Goal: Task Accomplishment & Management: Use online tool/utility

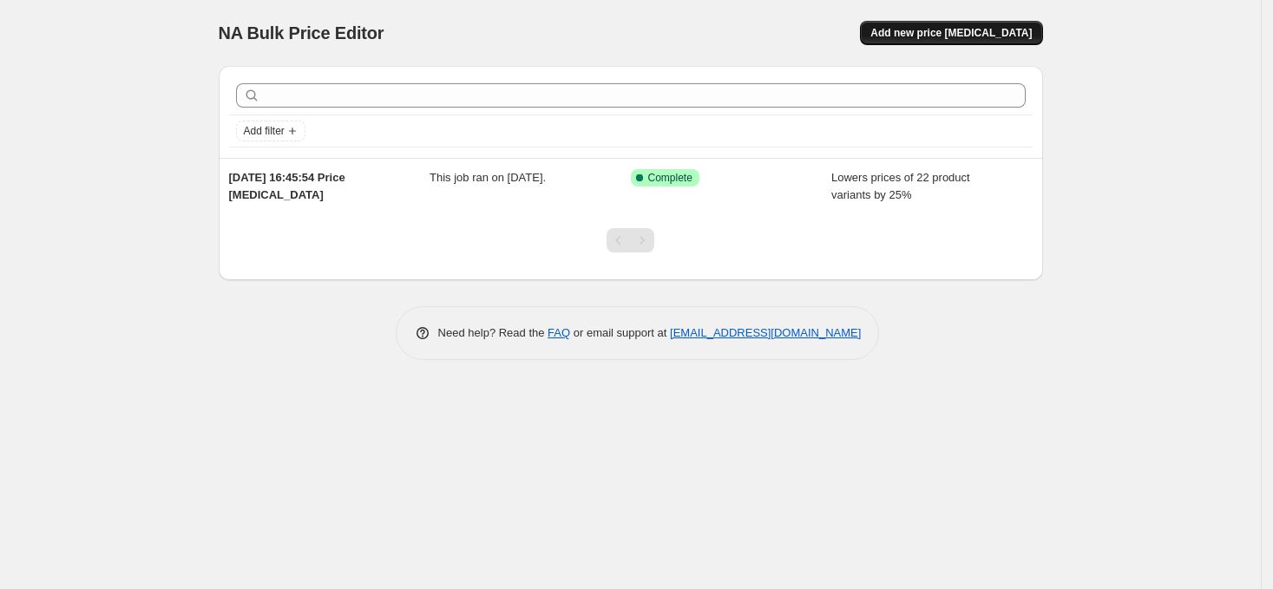
click at [929, 37] on span "Add new price [MEDICAL_DATA]" at bounding box center [950, 33] width 161 height 14
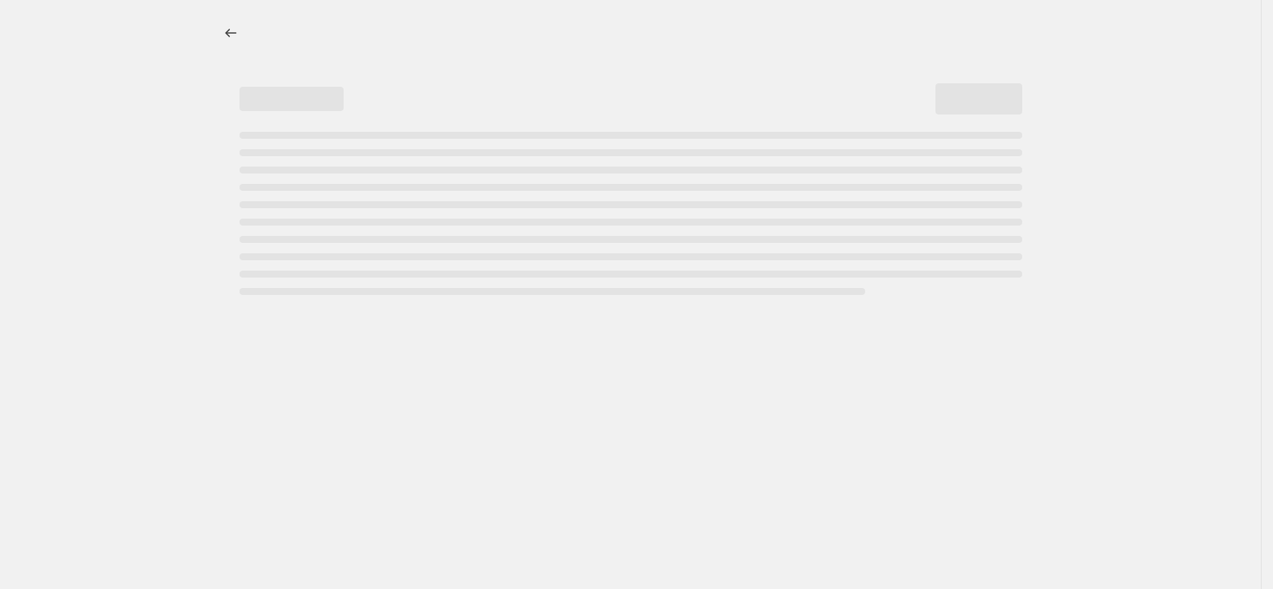
select select "percentage"
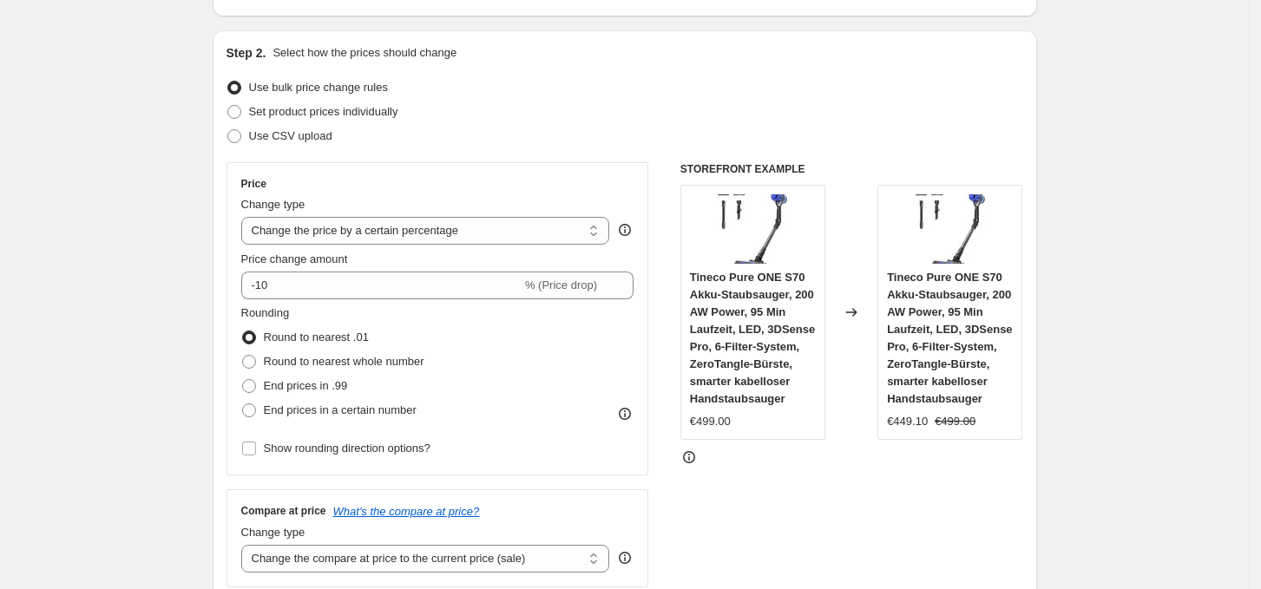
scroll to position [158, 0]
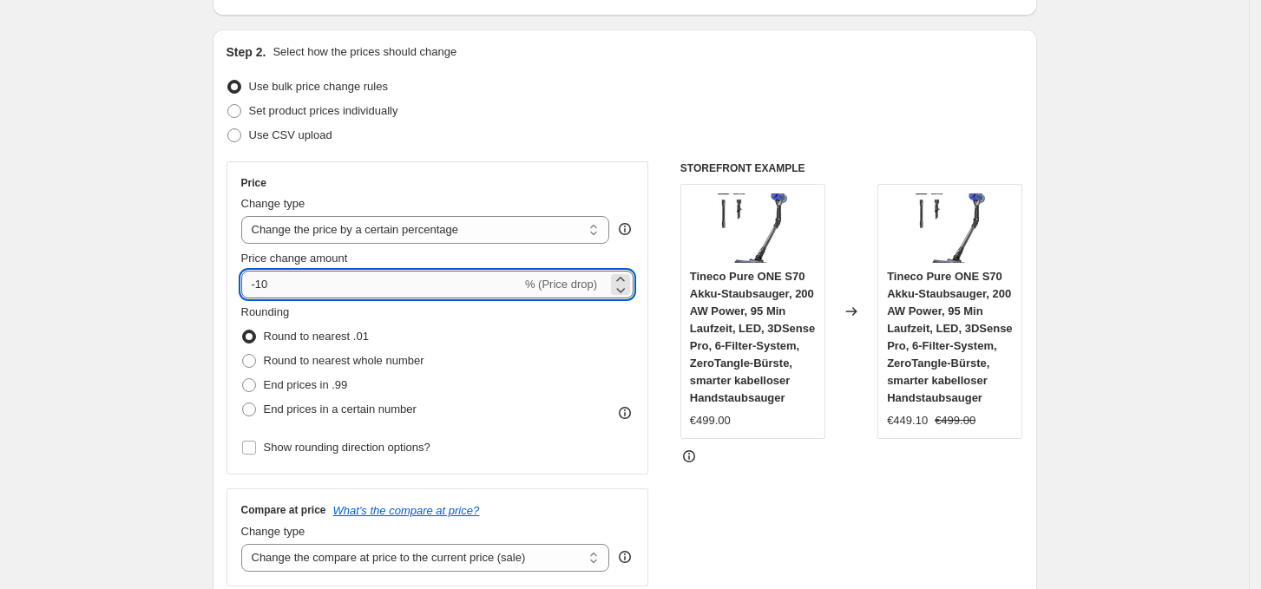
click at [396, 283] on input "-10" at bounding box center [381, 285] width 280 height 28
type input "-1"
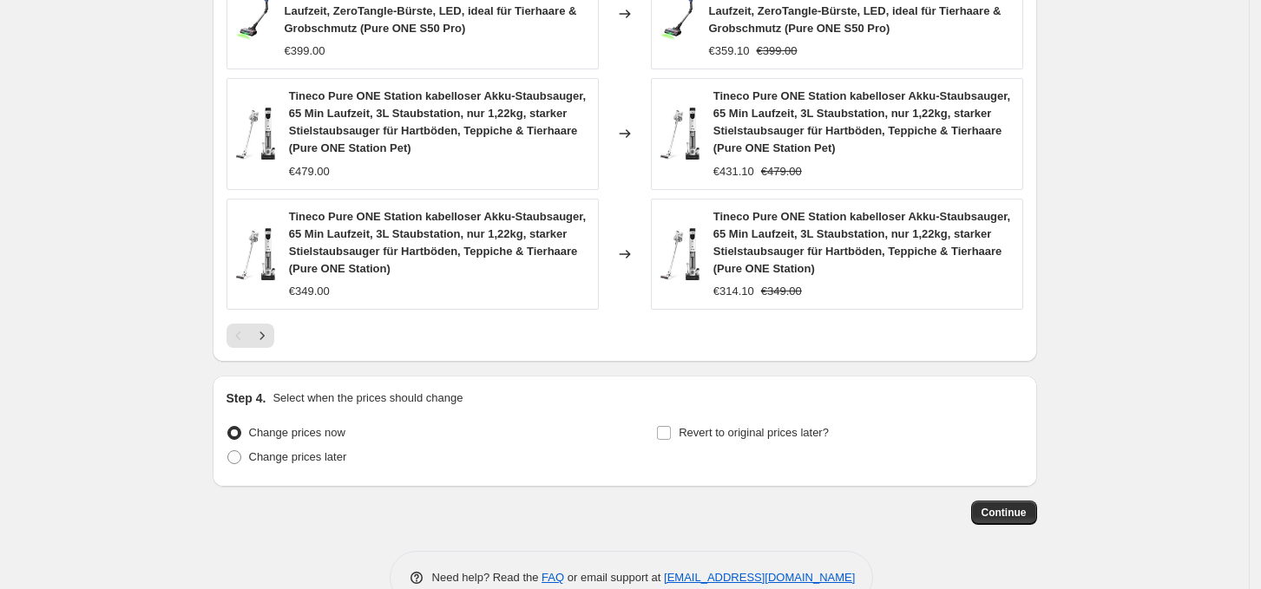
scroll to position [1328, 0]
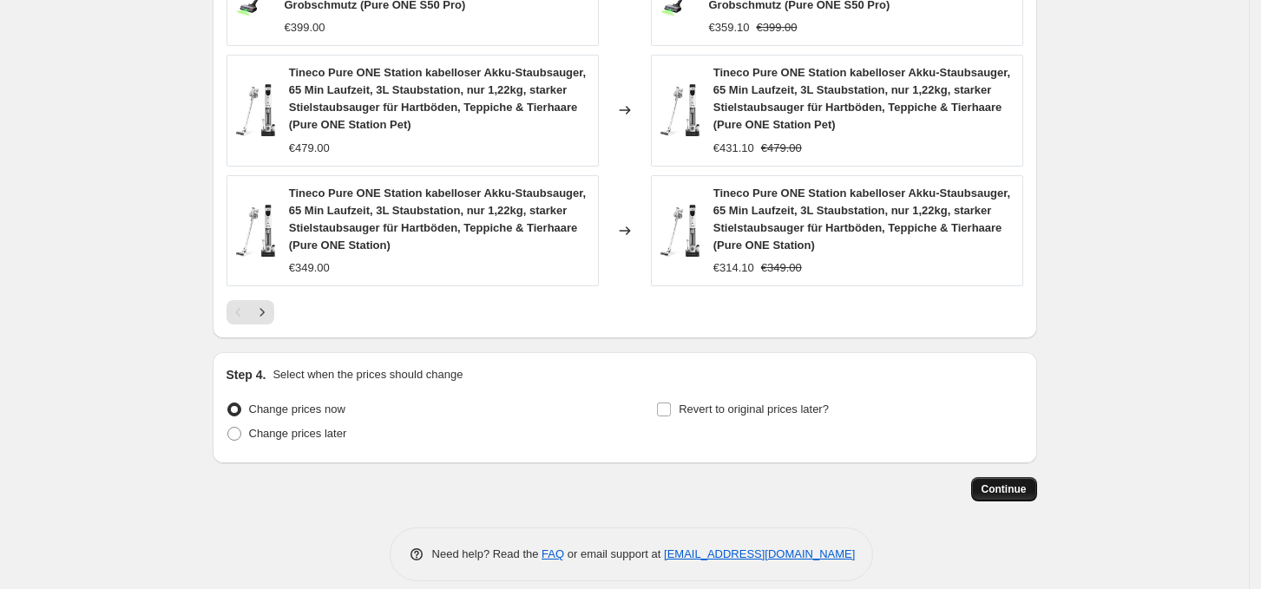
type input "-25"
click at [996, 482] on span "Continue" at bounding box center [1003, 489] width 45 height 14
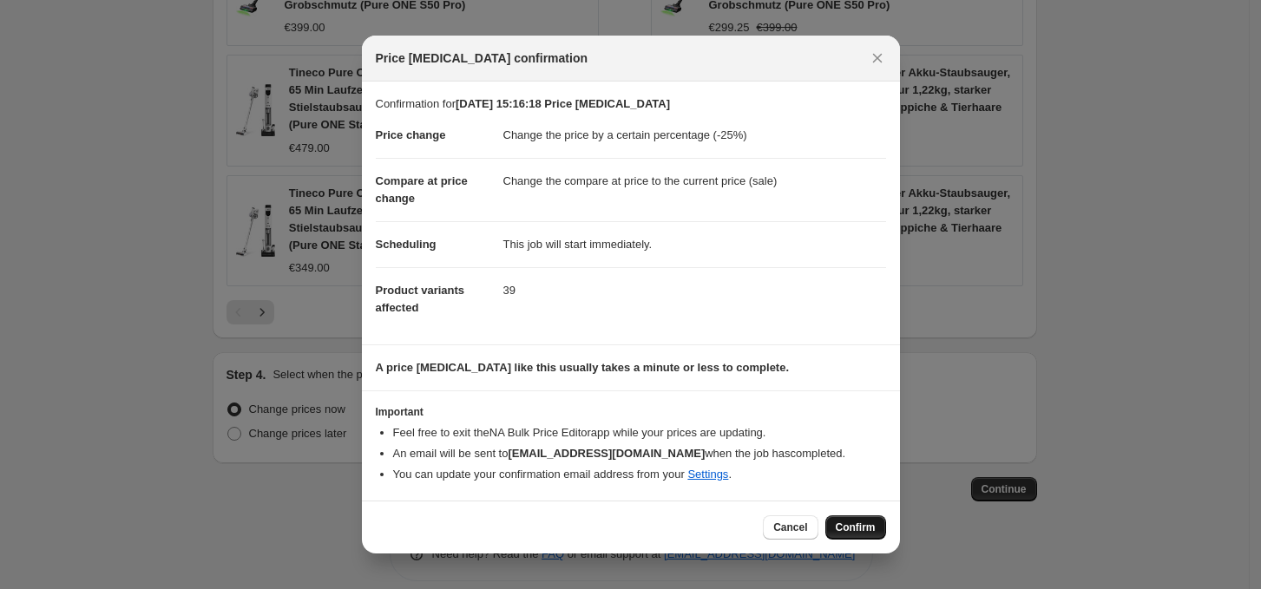
click at [855, 523] on span "Confirm" at bounding box center [856, 528] width 40 height 14
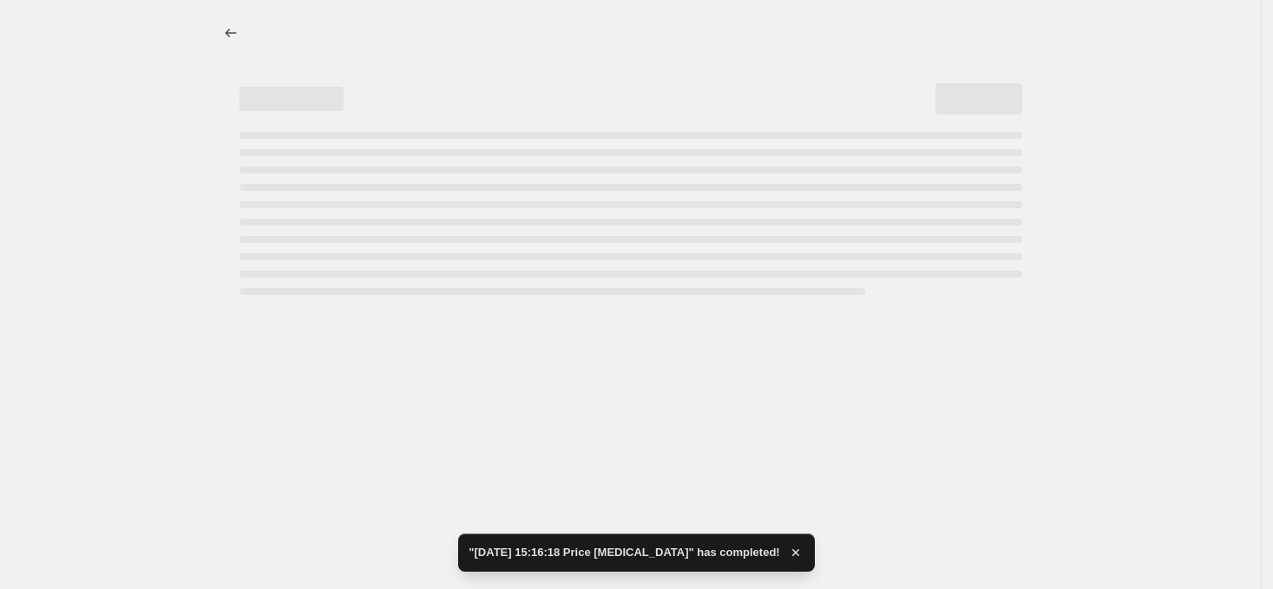
select select "percentage"
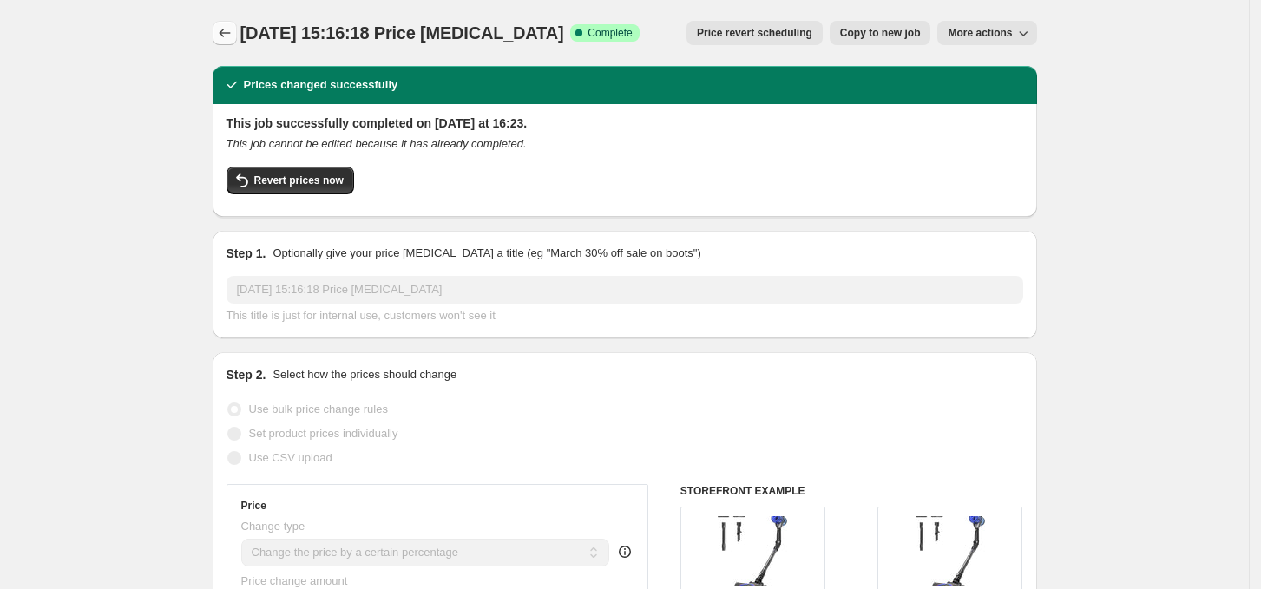
click at [229, 35] on icon "Price change jobs" at bounding box center [224, 32] width 17 height 17
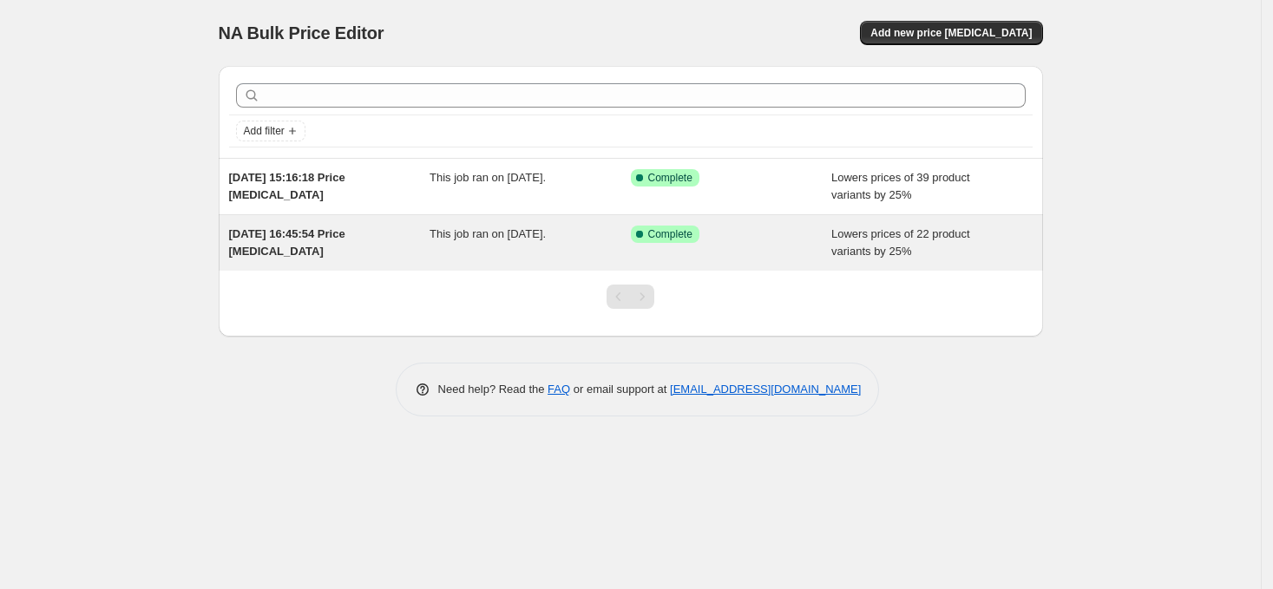
click at [546, 236] on span "This job ran on [DATE]." at bounding box center [487, 233] width 116 height 13
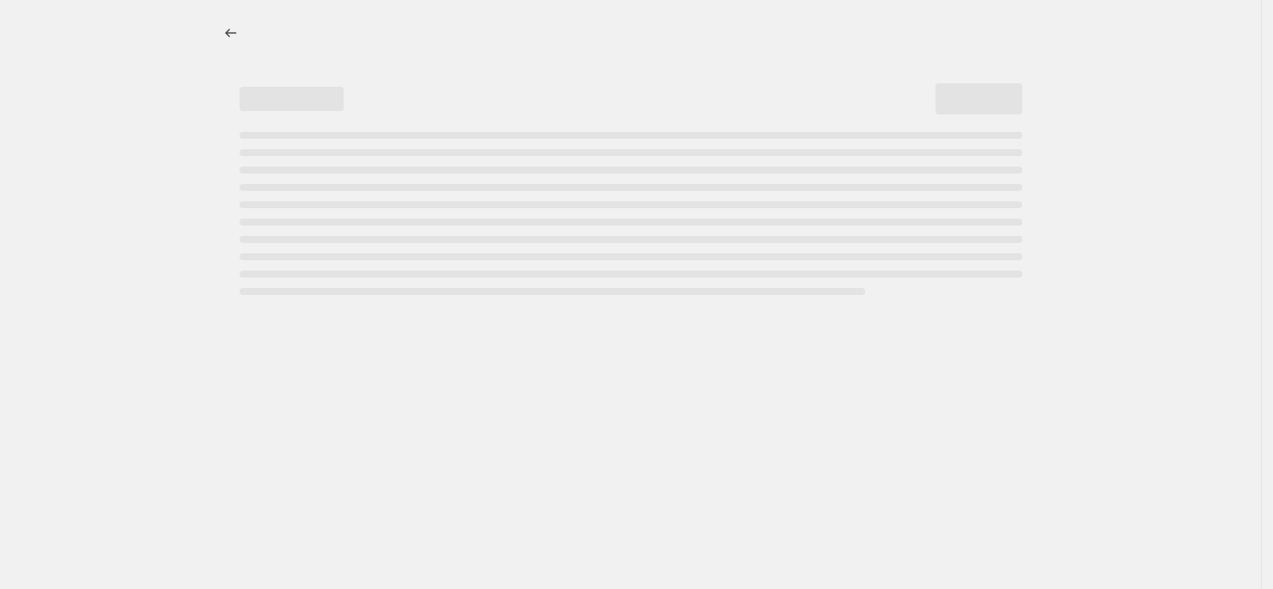
select select "percentage"
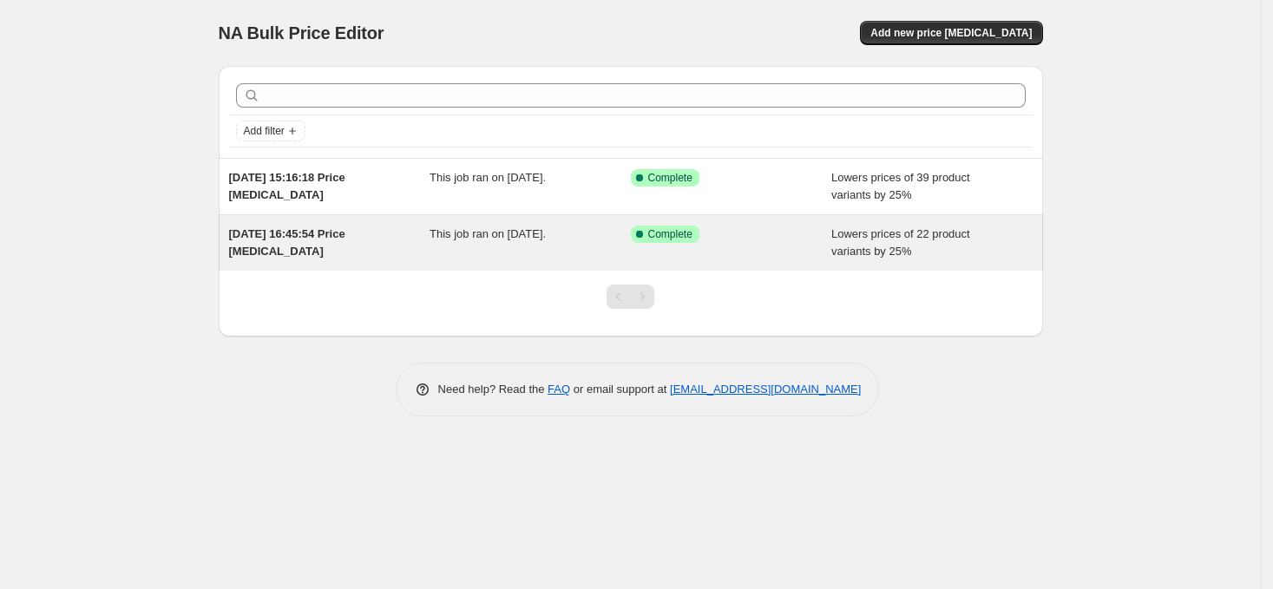
click at [526, 235] on span "This job ran on [DATE]." at bounding box center [487, 233] width 116 height 13
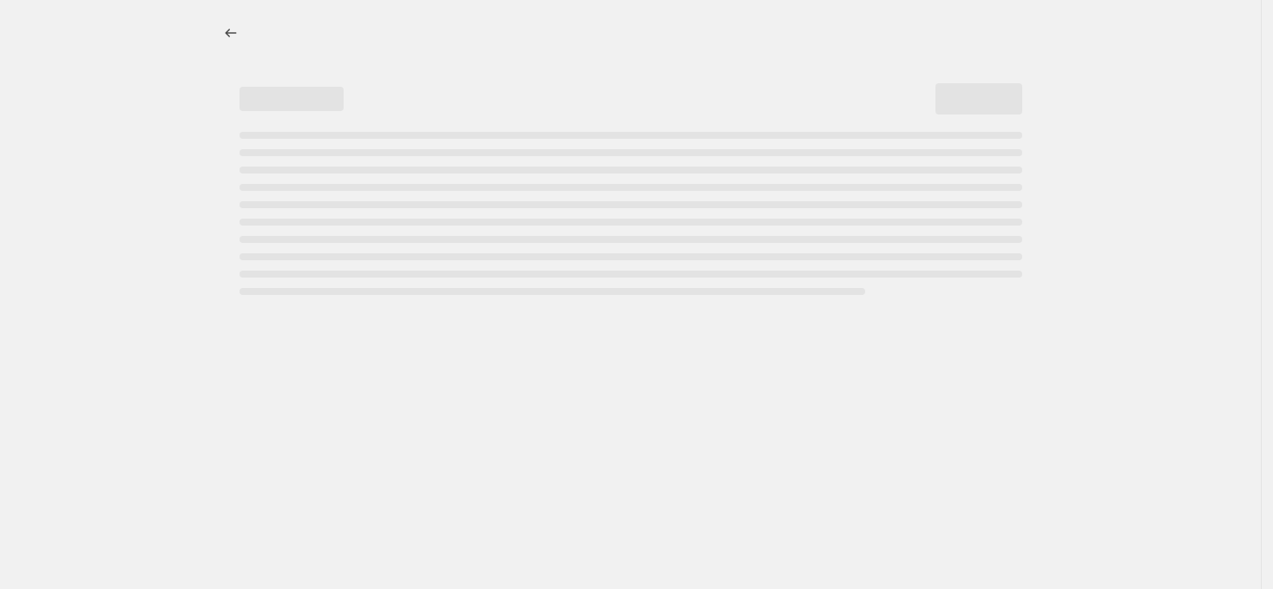
select select "percentage"
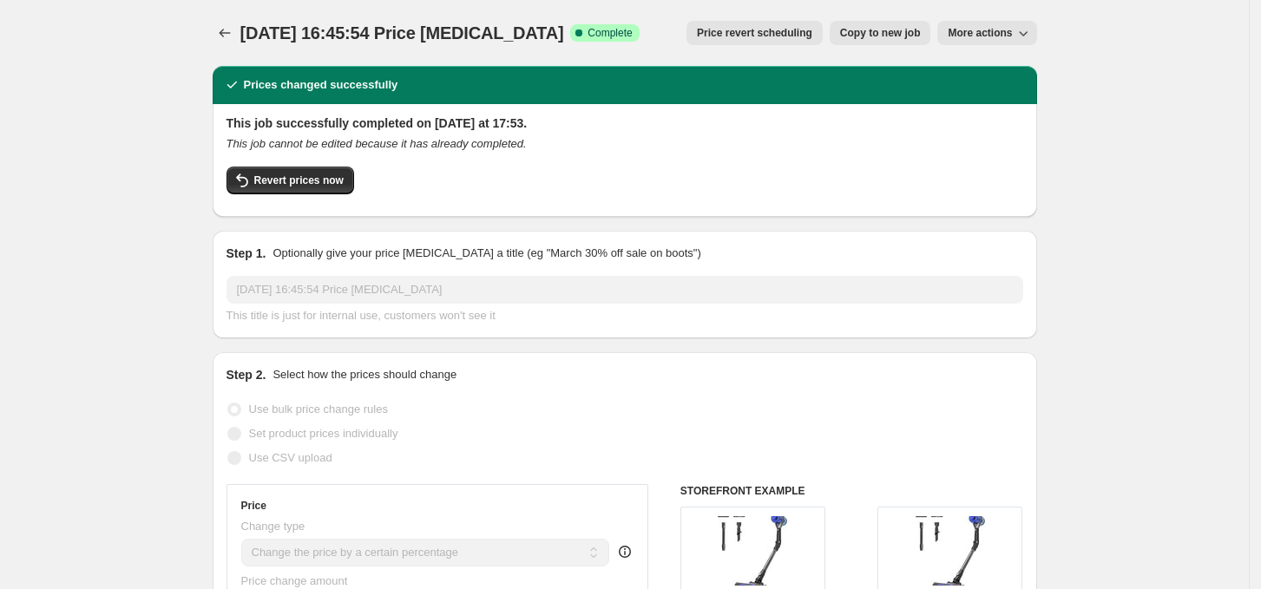
click at [987, 29] on span "More actions" at bounding box center [979, 33] width 64 height 14
click at [994, 101] on span "Delete job" at bounding box center [981, 98] width 51 height 13
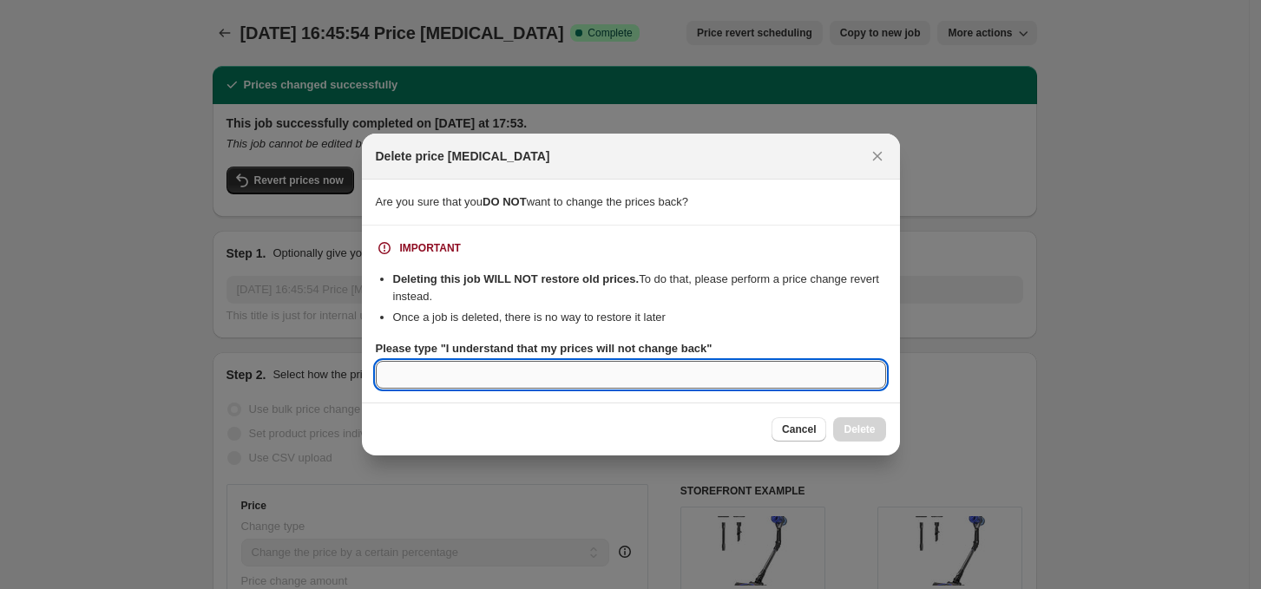
click at [580, 370] on input "Please type "I understand that my prices will not change back"" at bounding box center [631, 375] width 510 height 28
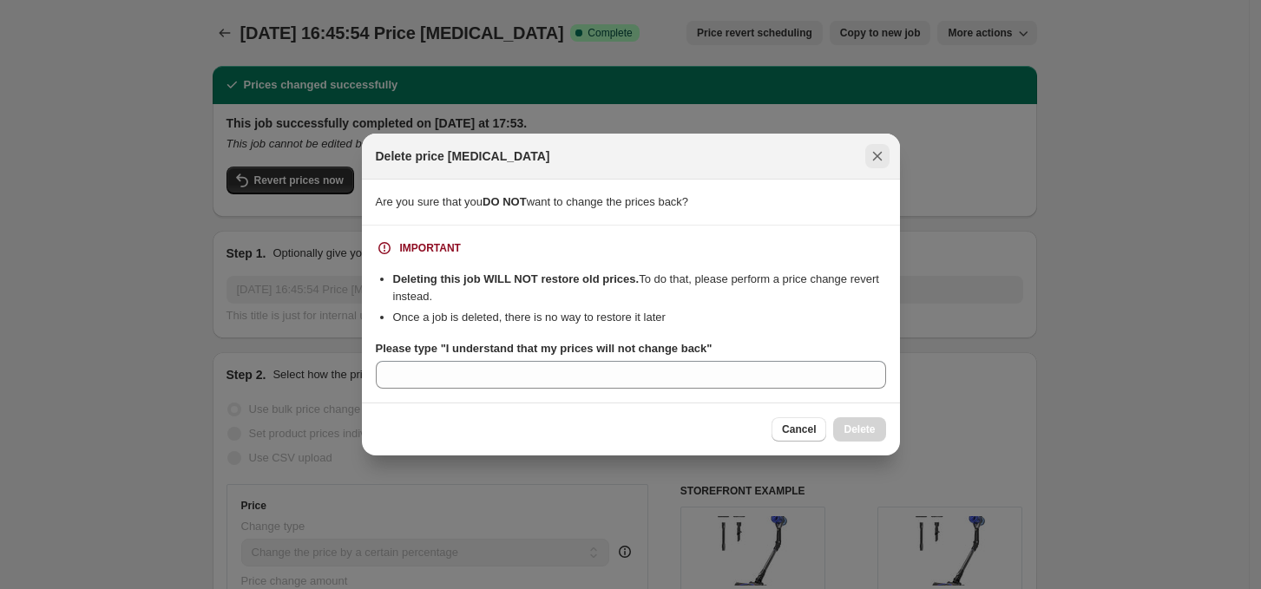
click at [877, 152] on icon "Close" at bounding box center [876, 155] width 17 height 17
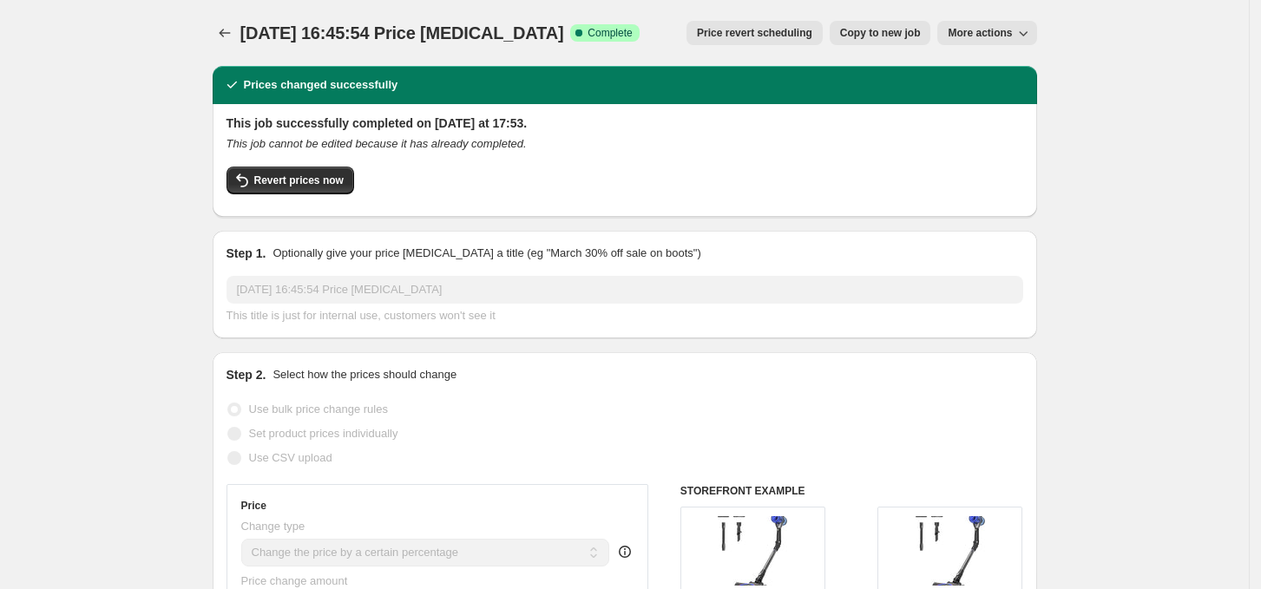
click at [796, 36] on span "Price revert scheduling" at bounding box center [754, 33] width 115 height 14
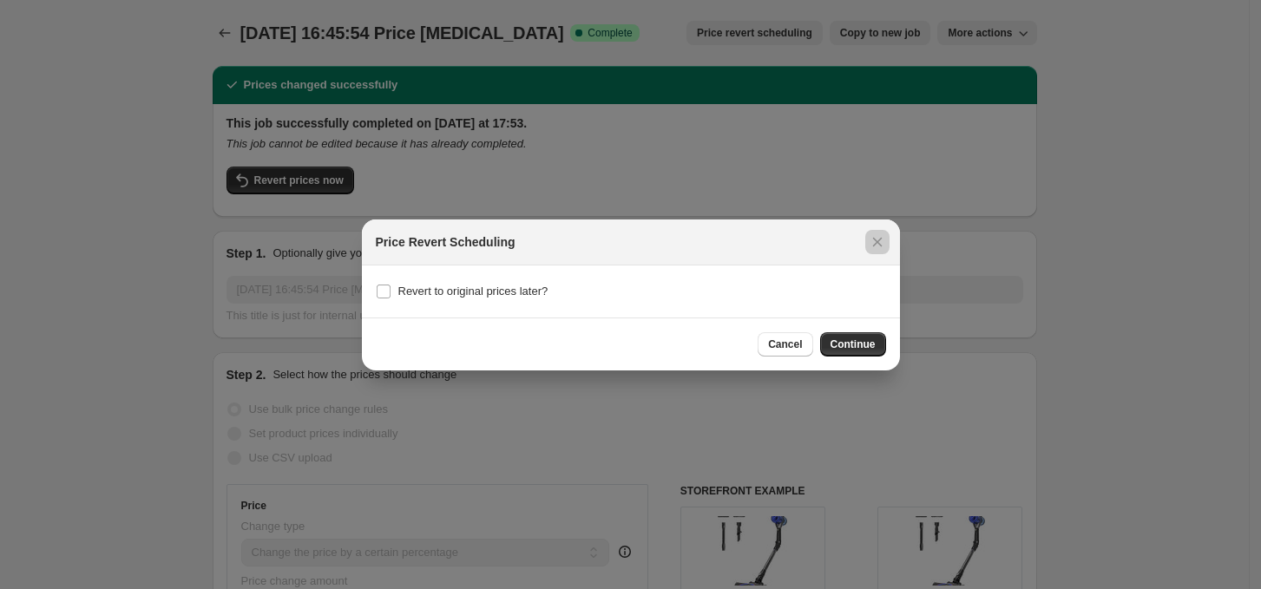
click at [821, 38] on div at bounding box center [630, 294] width 1261 height 589
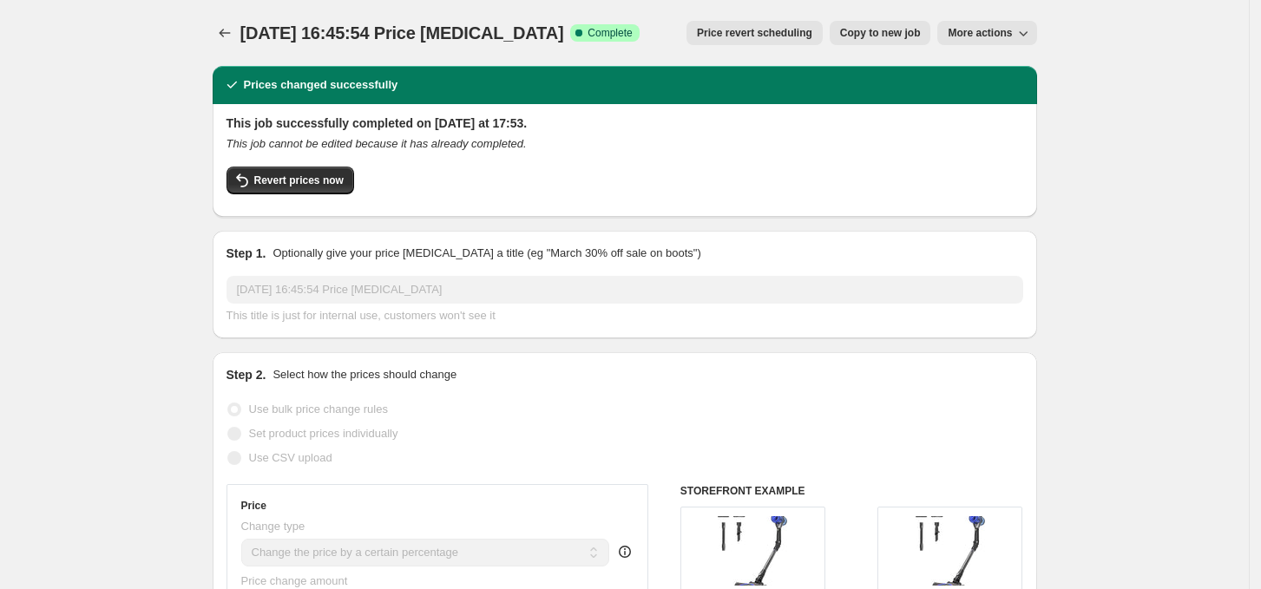
click at [861, 38] on span "Copy to new job" at bounding box center [880, 33] width 81 height 14
select select "percentage"
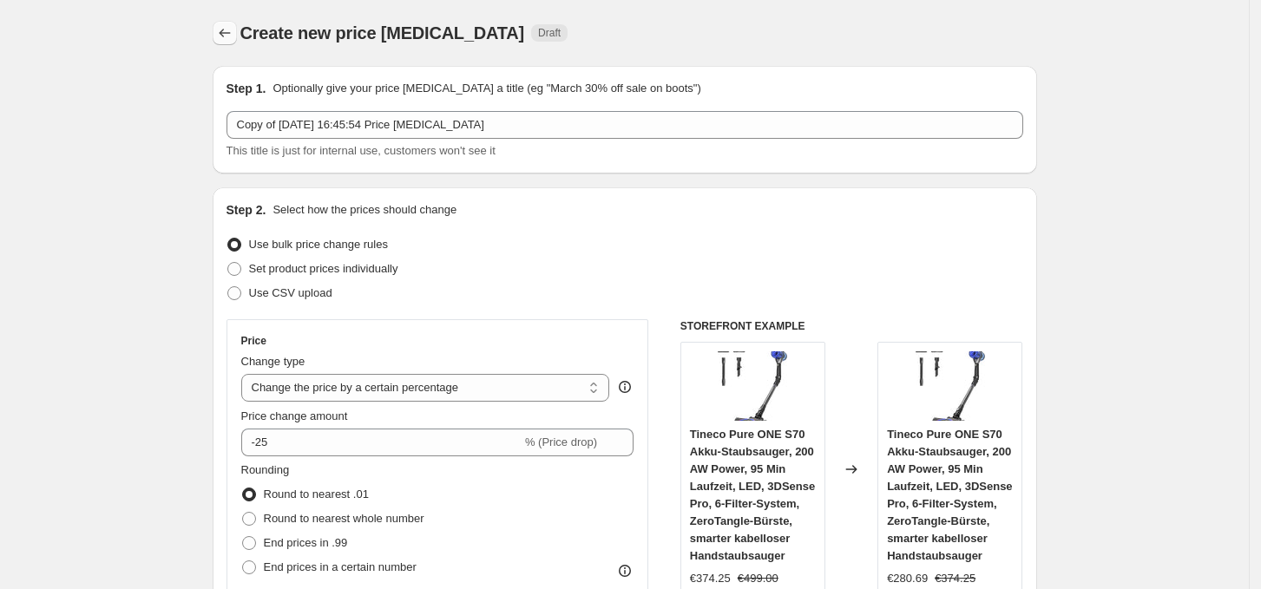
click at [226, 37] on icon "Price change jobs" at bounding box center [224, 32] width 17 height 17
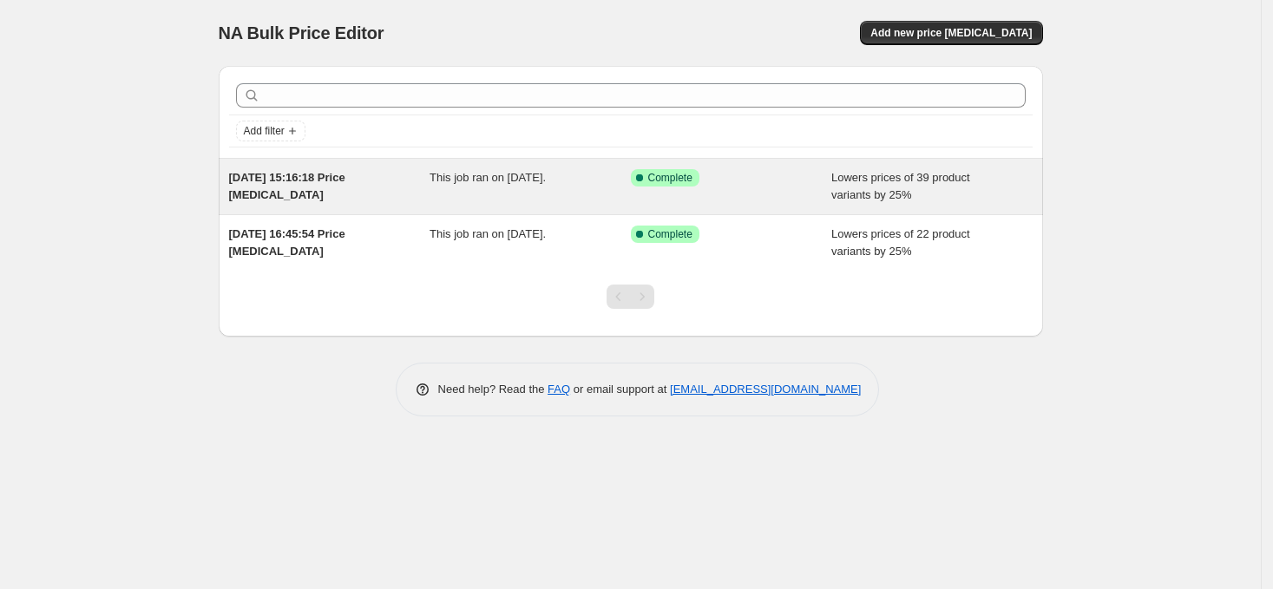
click at [654, 181] on span "Complete" at bounding box center [670, 178] width 44 height 14
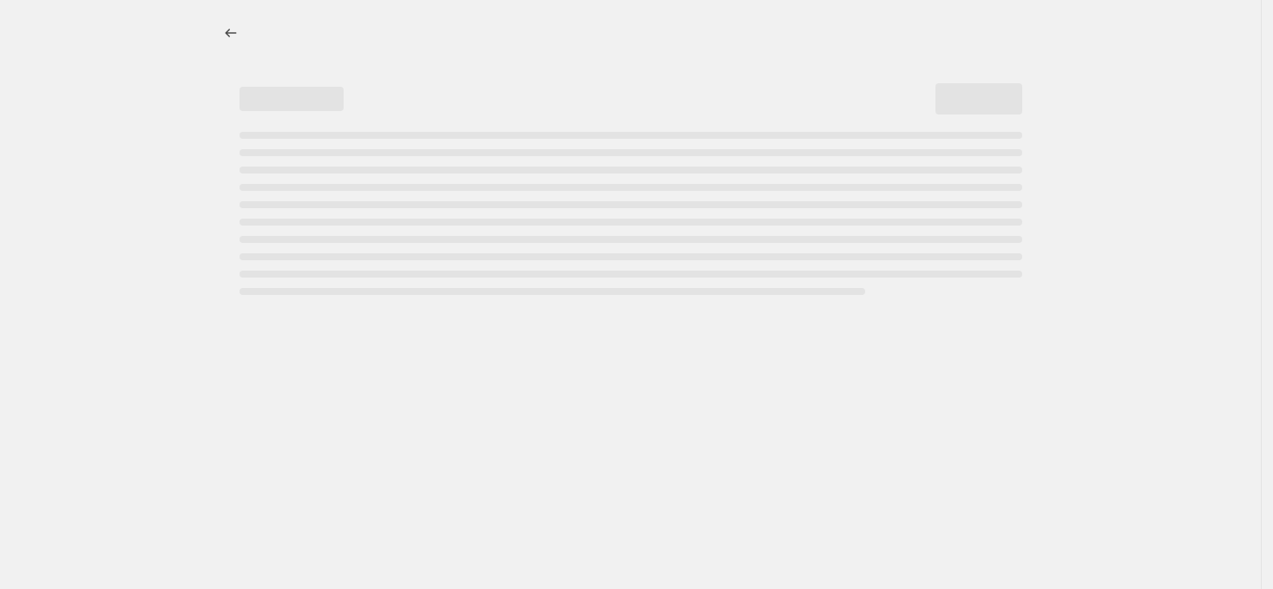
select select "percentage"
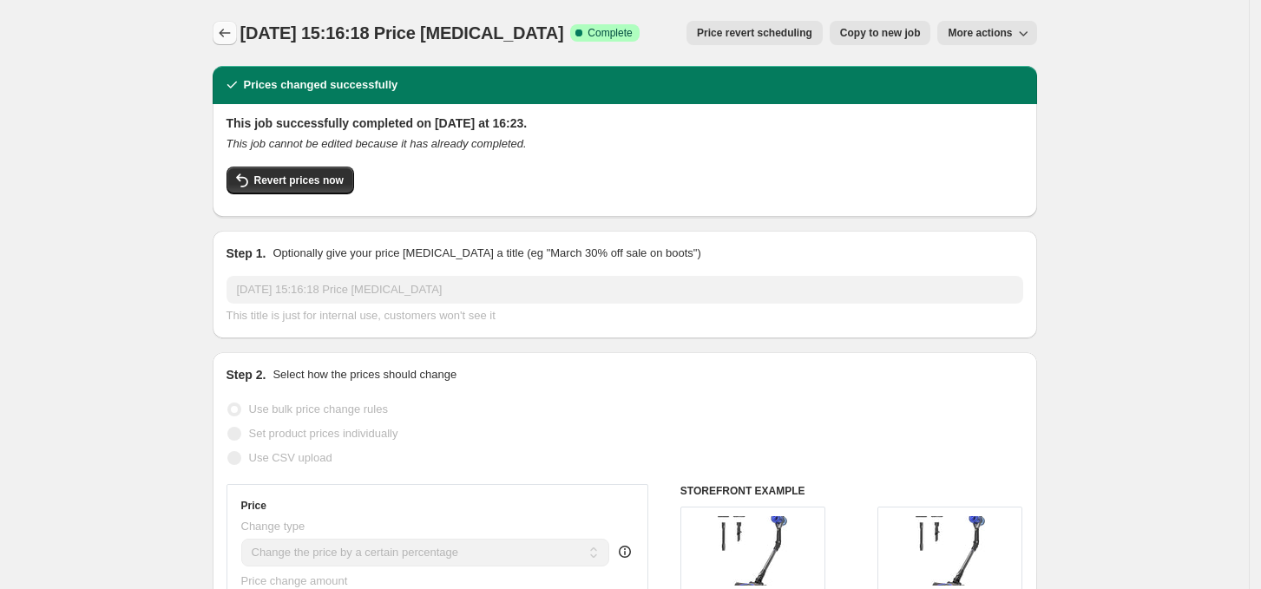
click at [226, 31] on icon "Price change jobs" at bounding box center [224, 32] width 17 height 17
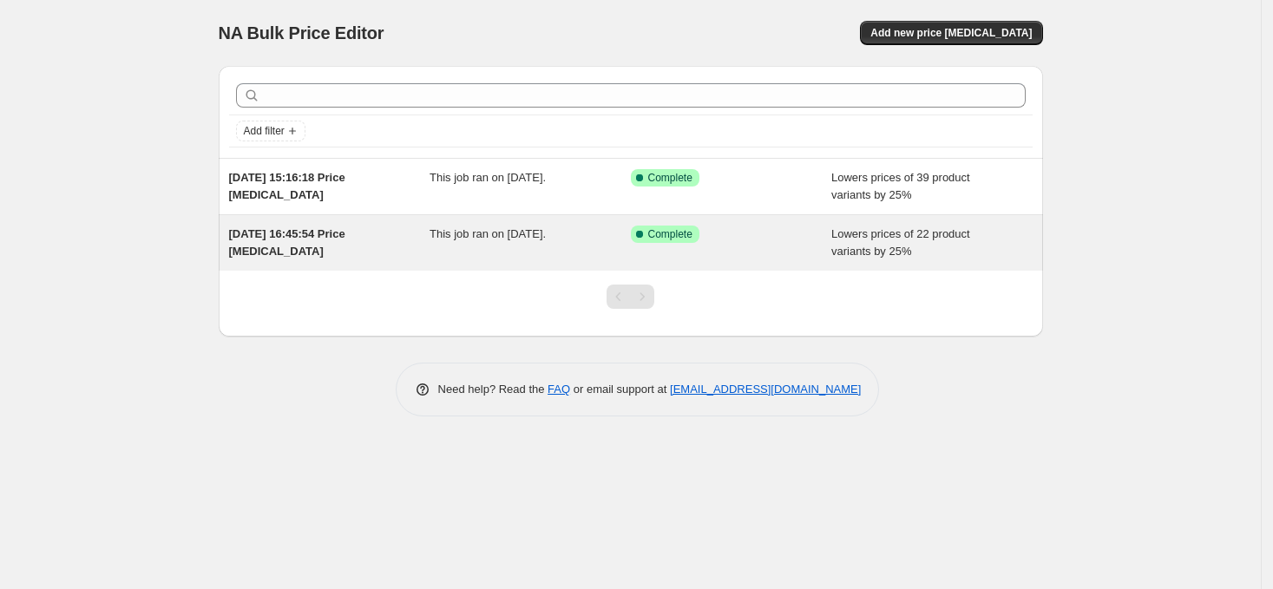
click at [680, 240] on span "Success Complete Complete" at bounding box center [665, 234] width 69 height 17
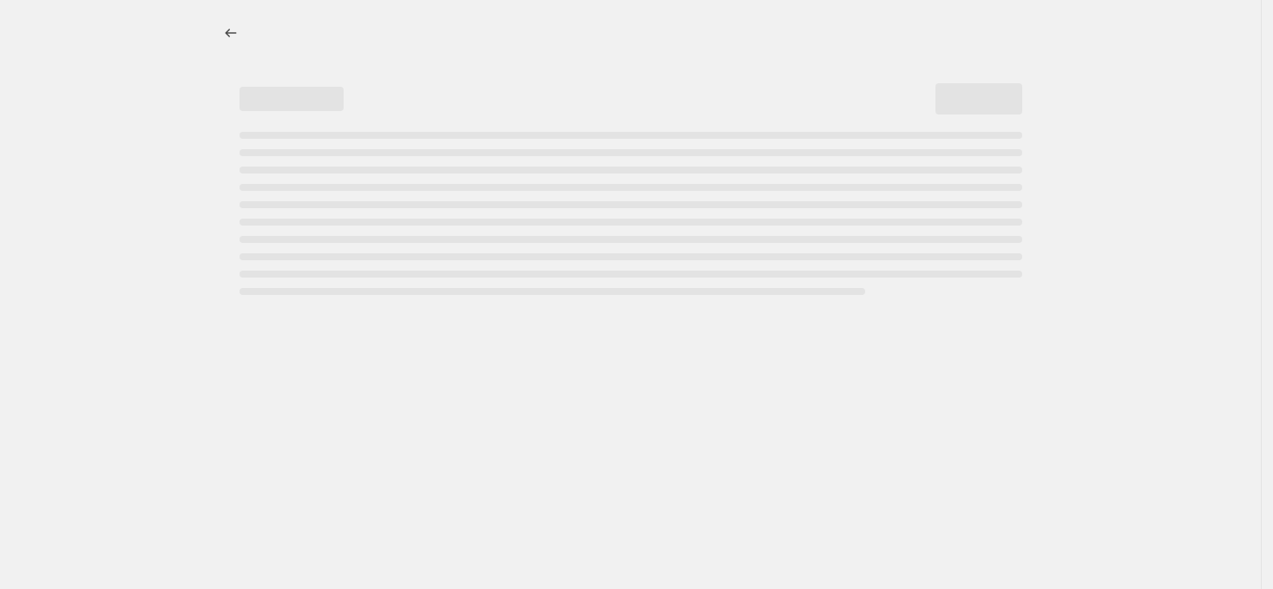
select select "percentage"
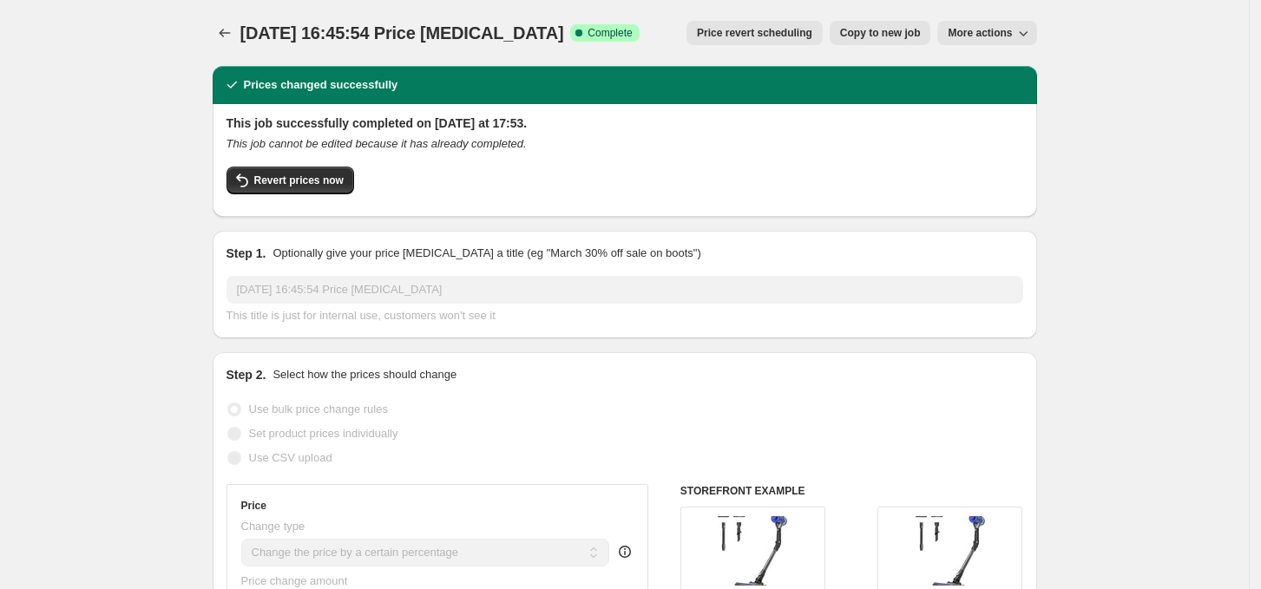
click at [978, 37] on span "More actions" at bounding box center [979, 33] width 64 height 14
click at [1002, 108] on button "Delete job" at bounding box center [1003, 98] width 105 height 28
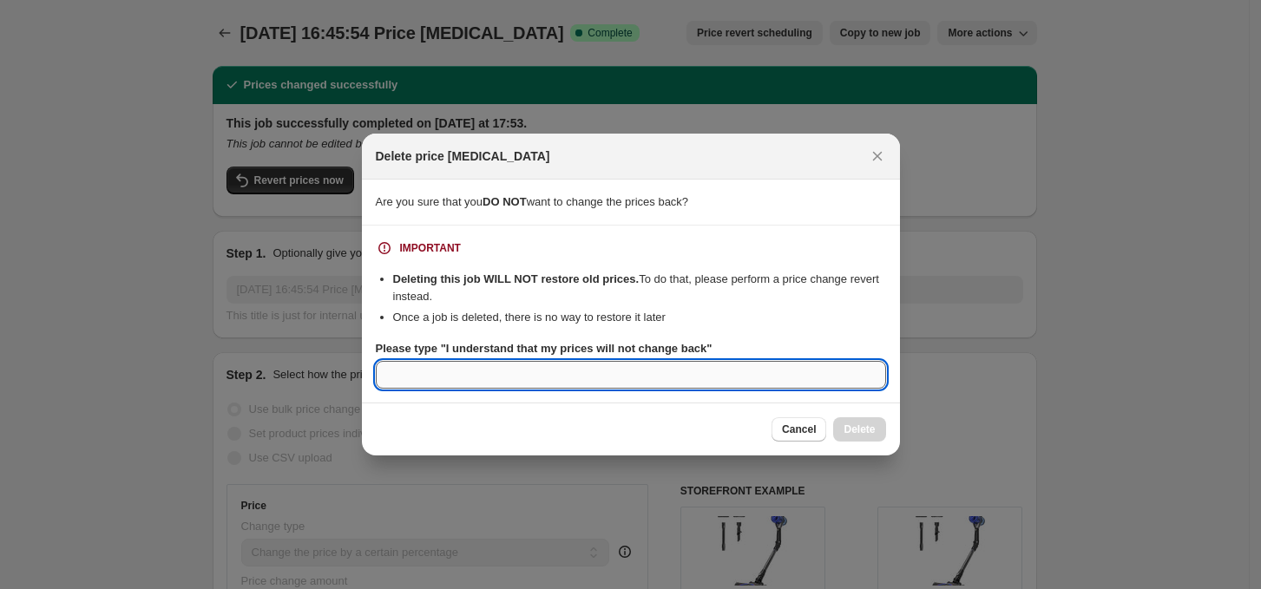
click at [459, 369] on input "Please type "I understand that my prices will not change back"" at bounding box center [631, 375] width 510 height 28
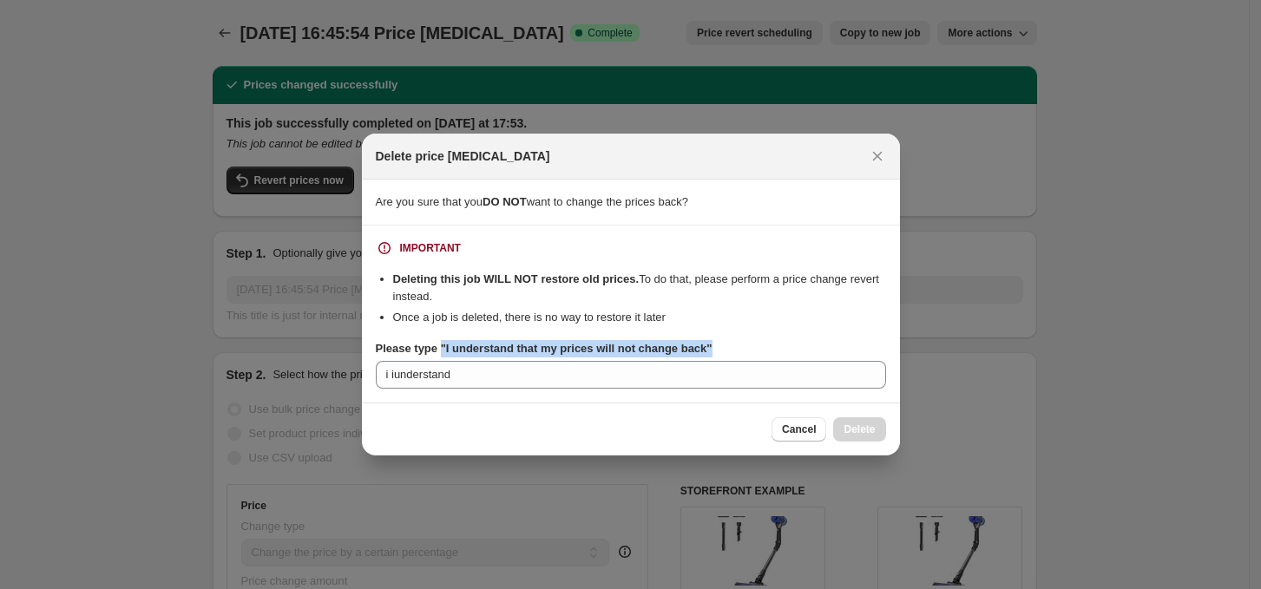
drag, startPoint x: 440, startPoint y: 344, endPoint x: 719, endPoint y: 340, distance: 279.4
click at [719, 340] on div "Please type "I understand that my prices will not change back"" at bounding box center [631, 348] width 510 height 17
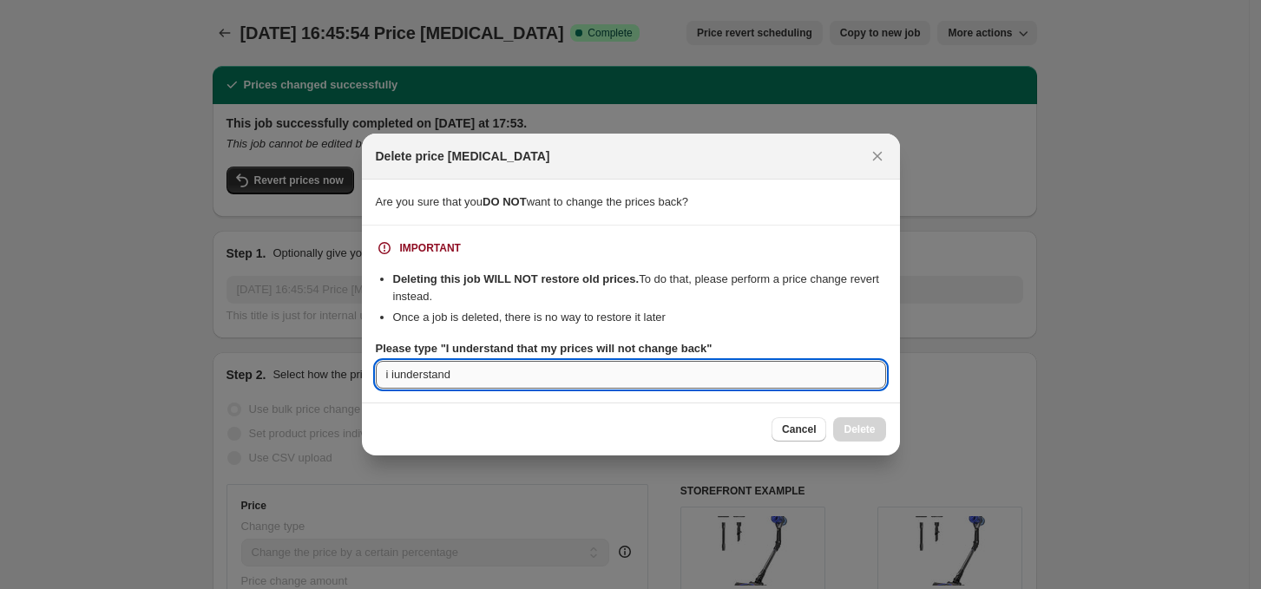
click at [521, 380] on input "i iunderstand" at bounding box center [631, 375] width 510 height 28
type input "i"
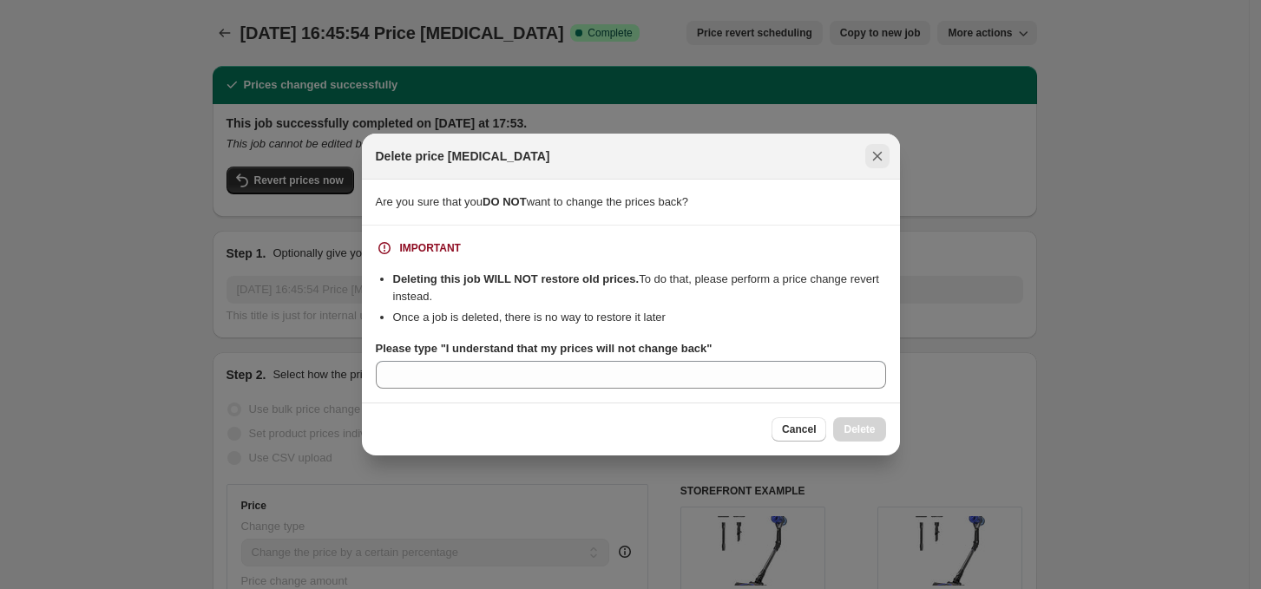
click at [884, 155] on icon "Close" at bounding box center [876, 155] width 17 height 17
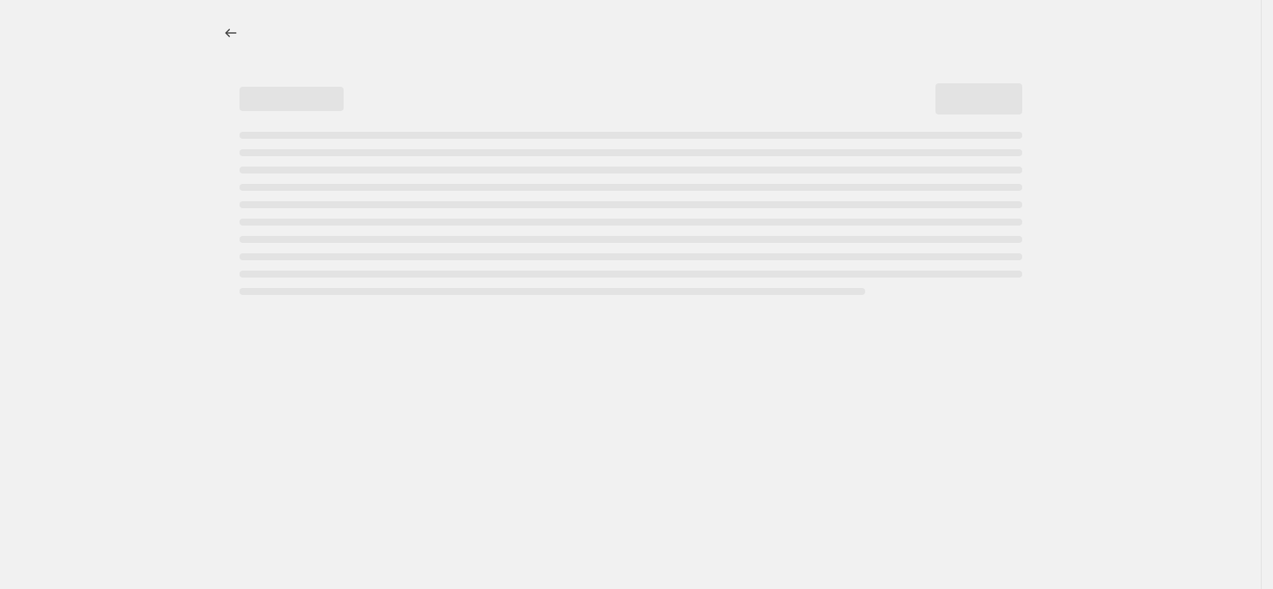
select select "percentage"
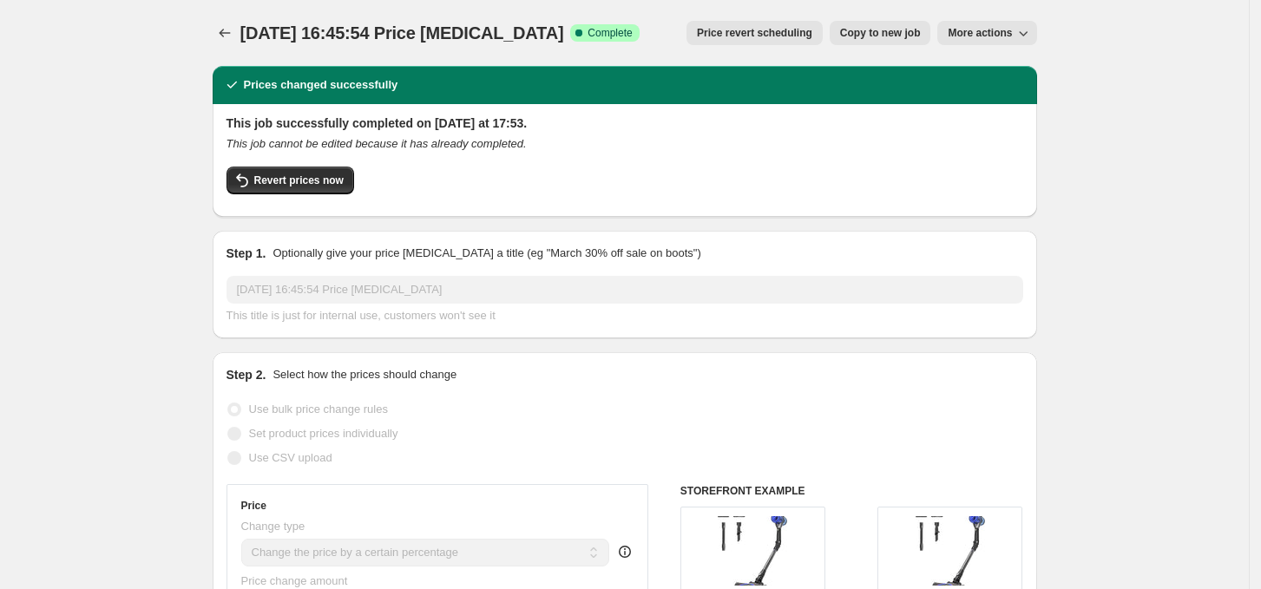
click at [747, 37] on span "Price revert scheduling" at bounding box center [754, 33] width 115 height 14
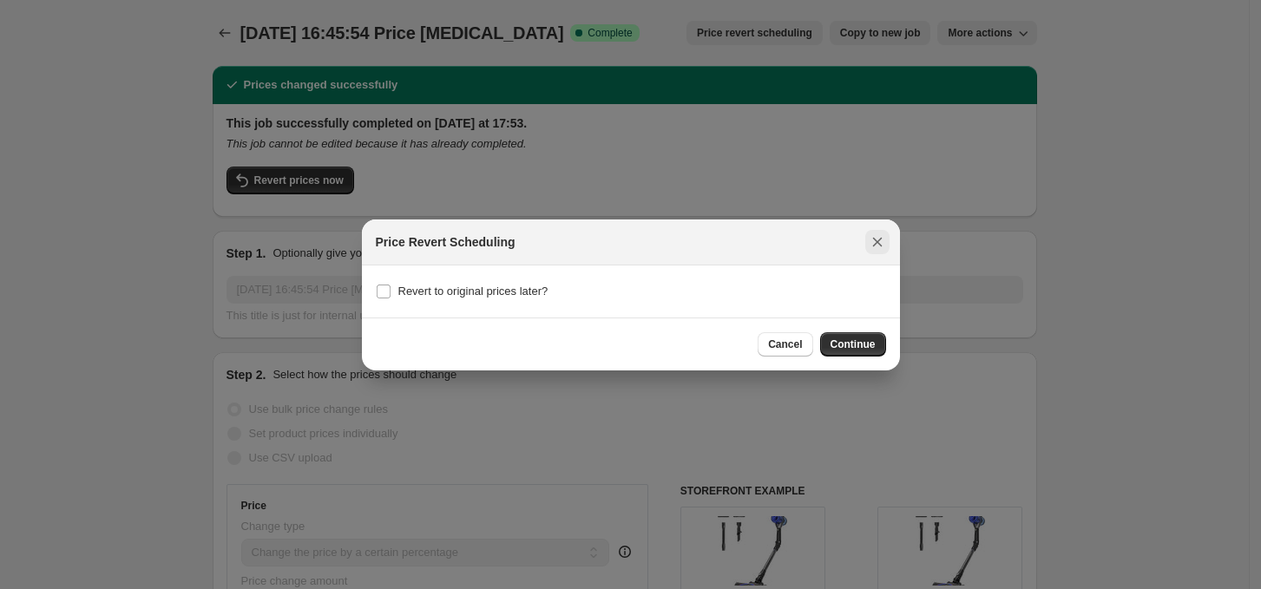
click at [873, 249] on icon "Close" at bounding box center [876, 241] width 17 height 17
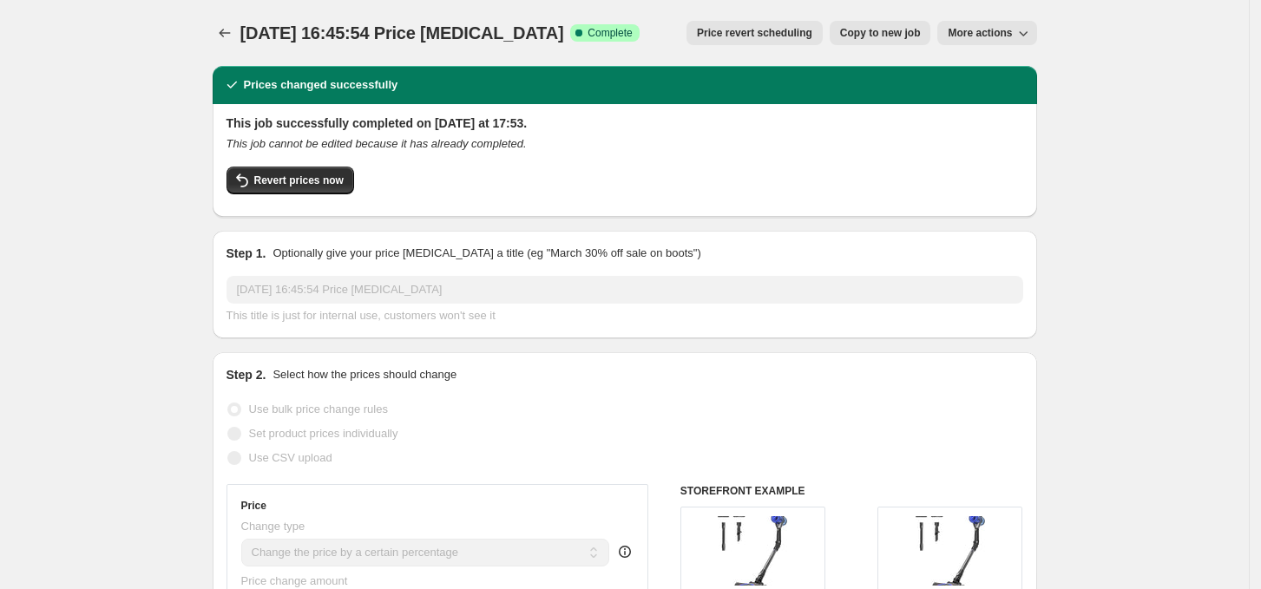
click at [885, 37] on span "Copy to new job" at bounding box center [880, 33] width 81 height 14
select select "percentage"
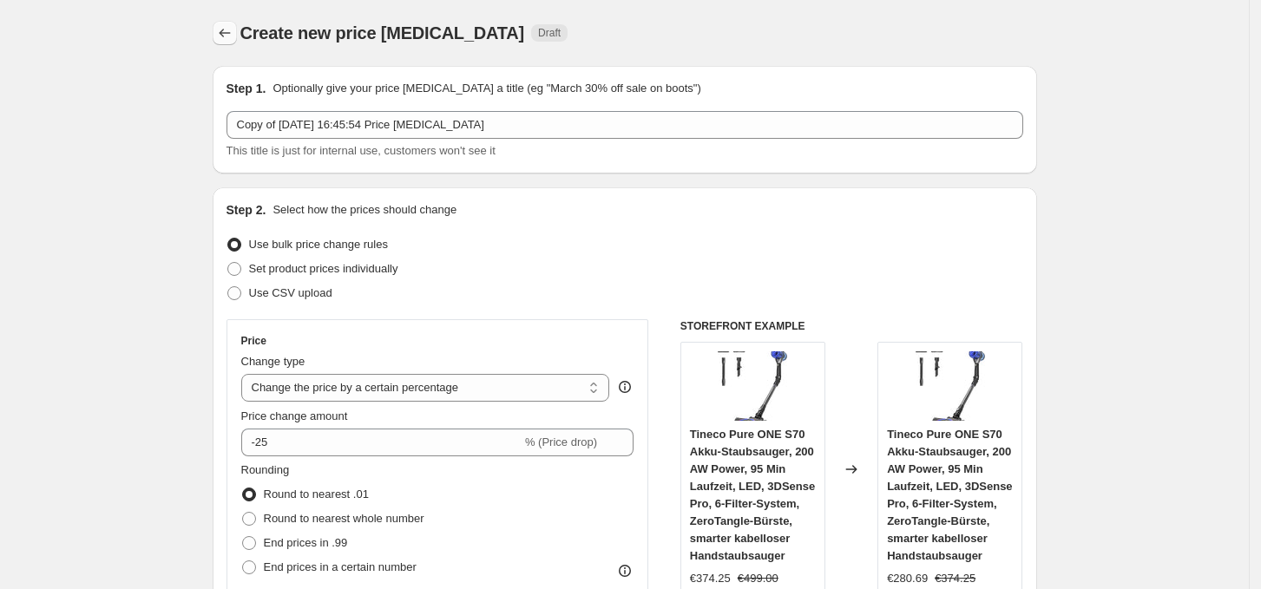
click at [232, 38] on icon "Price change jobs" at bounding box center [224, 32] width 17 height 17
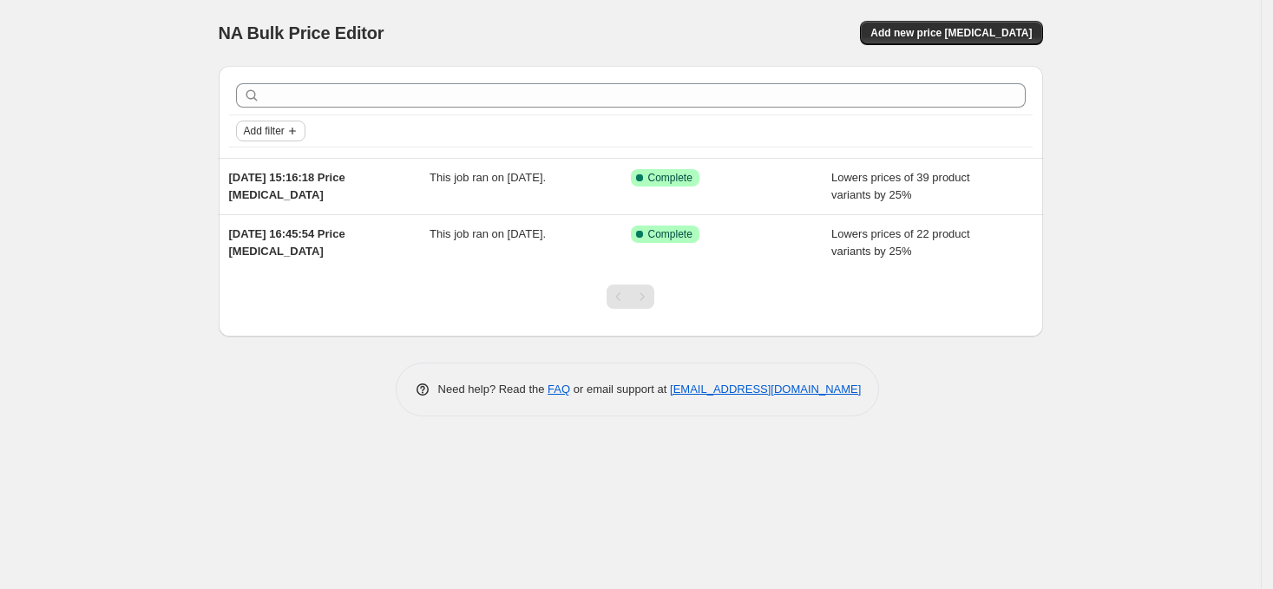
click at [277, 128] on span "Add filter" at bounding box center [264, 131] width 41 height 14
click at [160, 184] on div "NA Bulk Price Editor. This page is ready NA Bulk Price Editor Add new price [ME…" at bounding box center [630, 294] width 1261 height 589
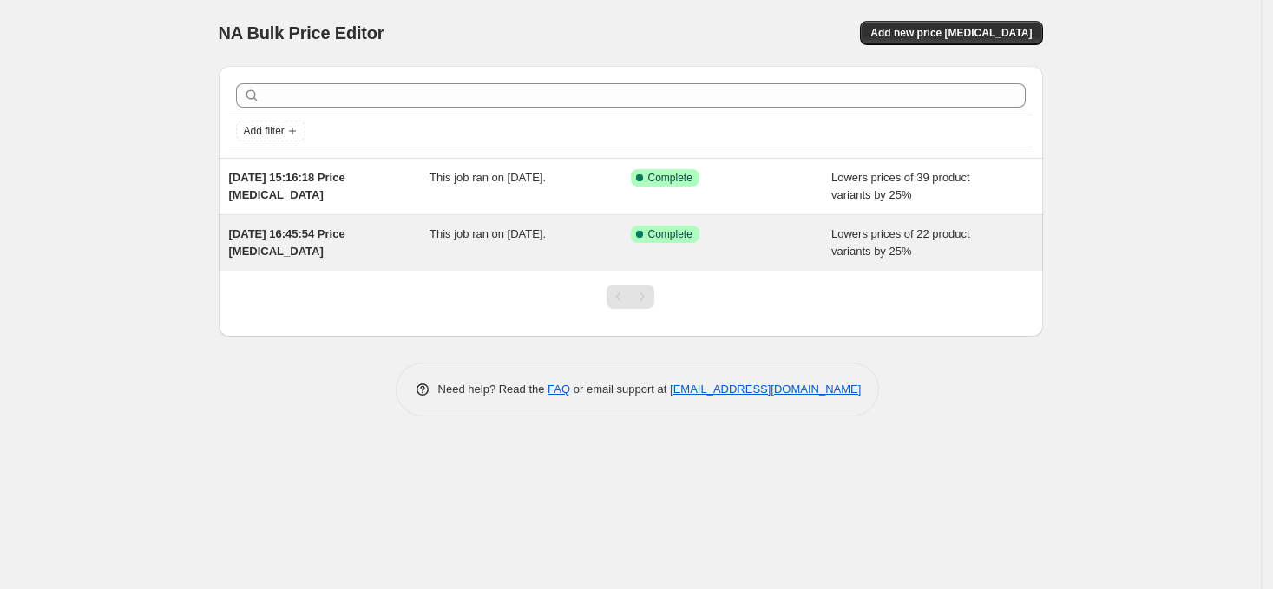
click at [799, 240] on div "Success Complete Complete" at bounding box center [718, 234] width 175 height 17
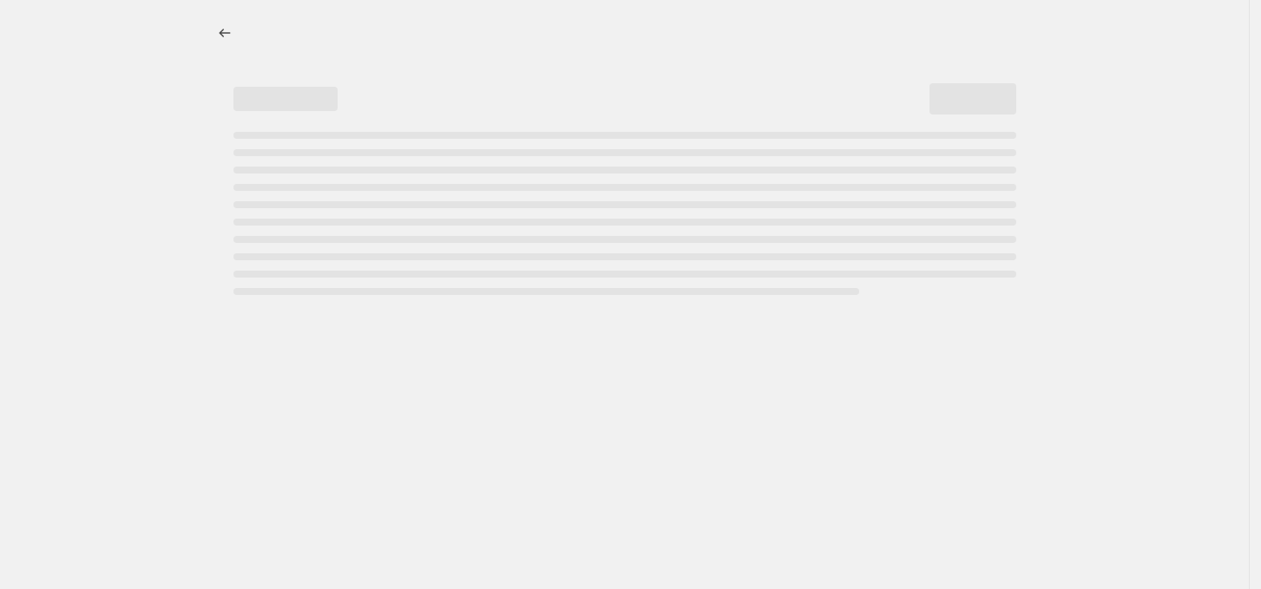
select select "percentage"
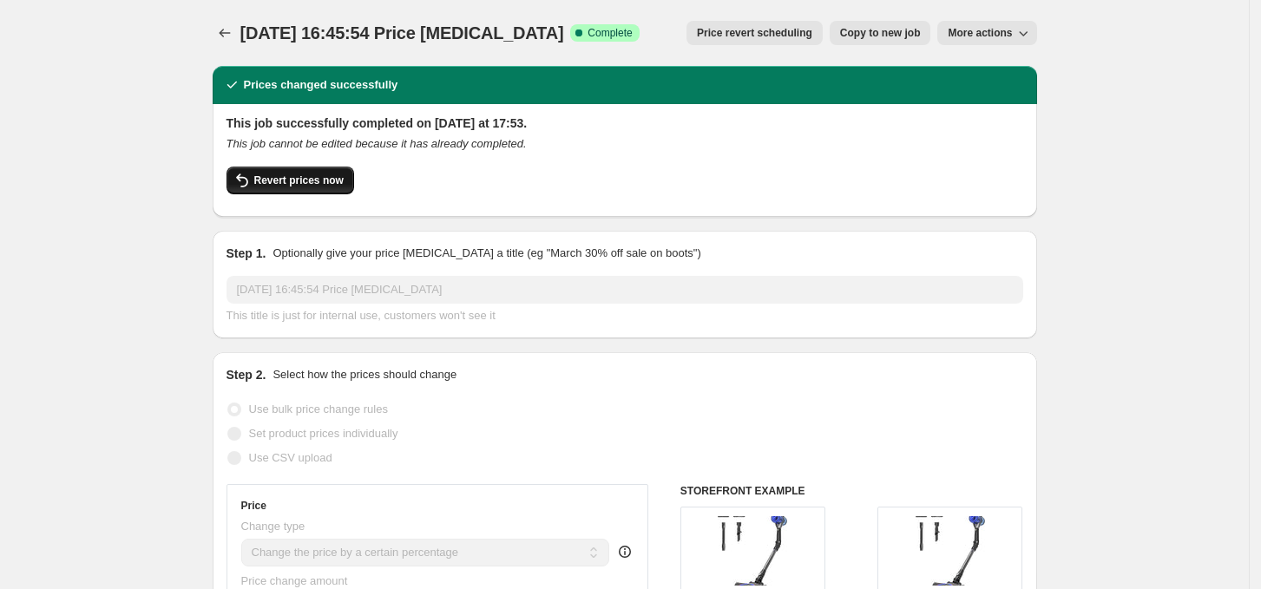
click at [313, 185] on span "Revert prices now" at bounding box center [298, 181] width 89 height 14
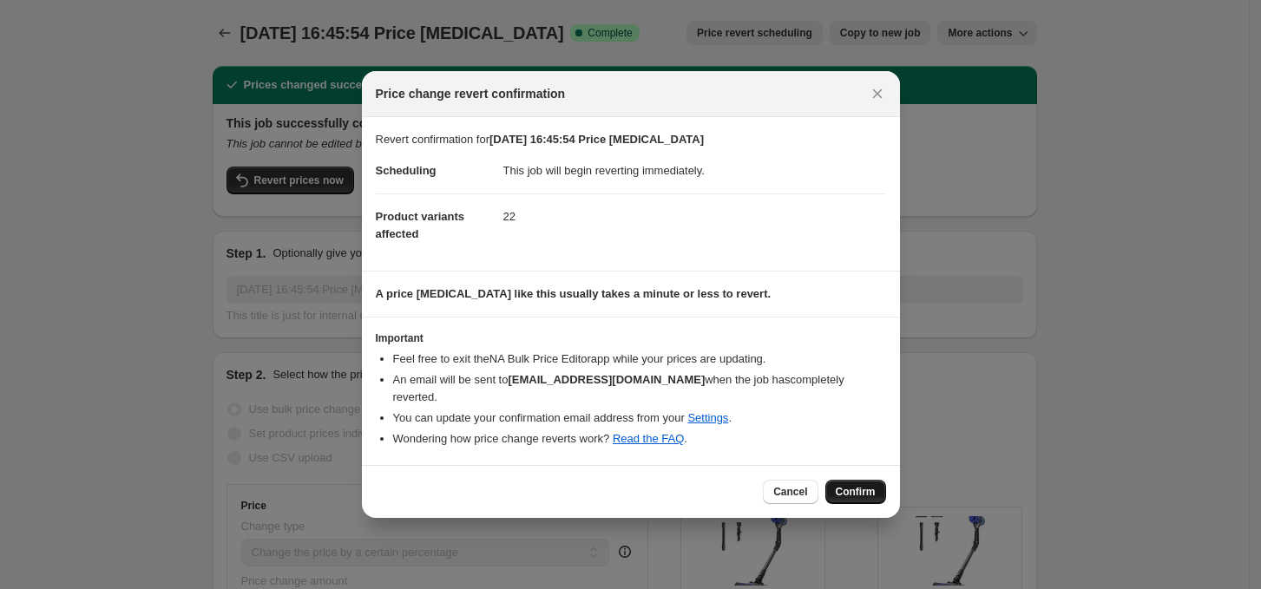
click at [852, 485] on span "Confirm" at bounding box center [856, 492] width 40 height 14
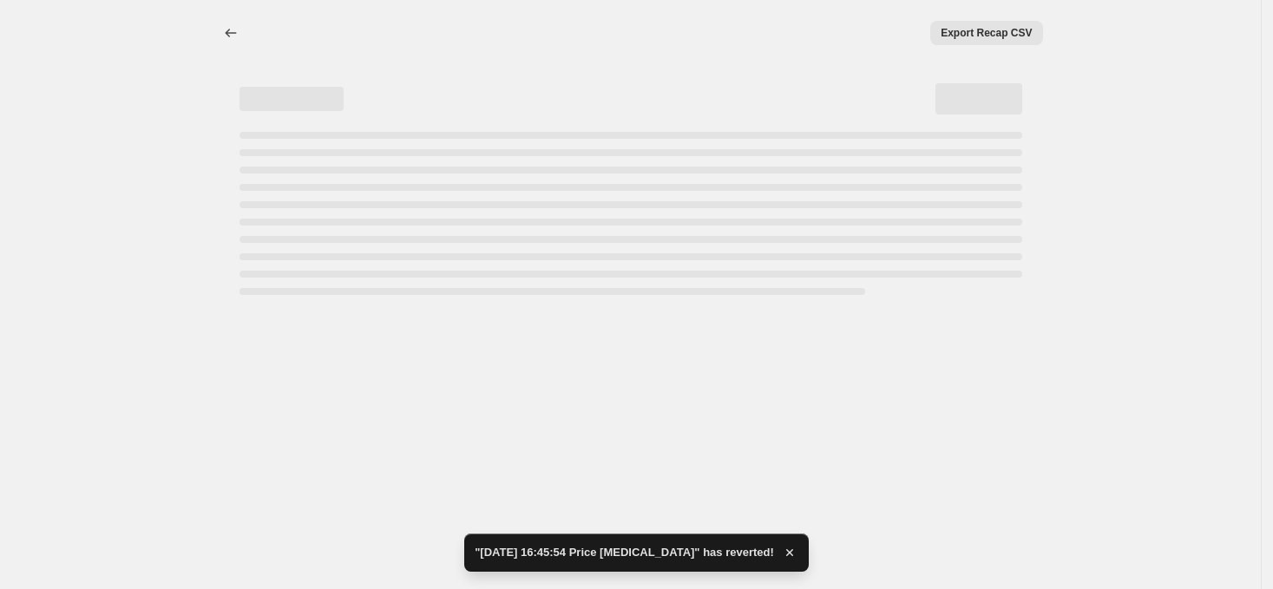
select select "percentage"
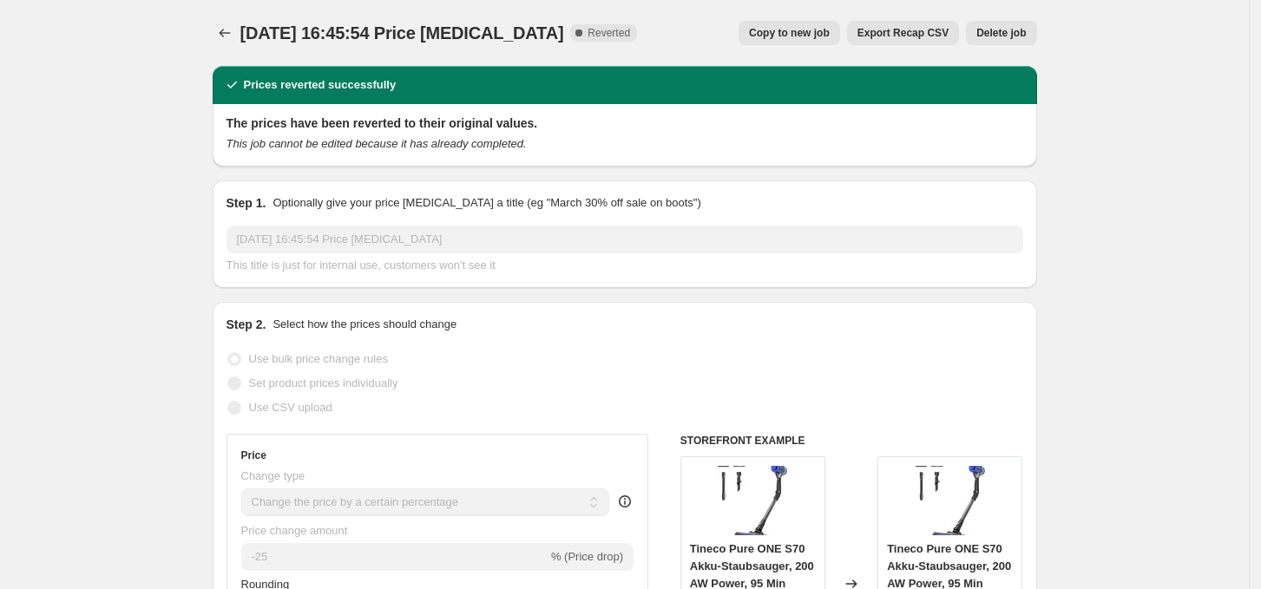
click at [988, 32] on span "Delete job" at bounding box center [1000, 33] width 49 height 14
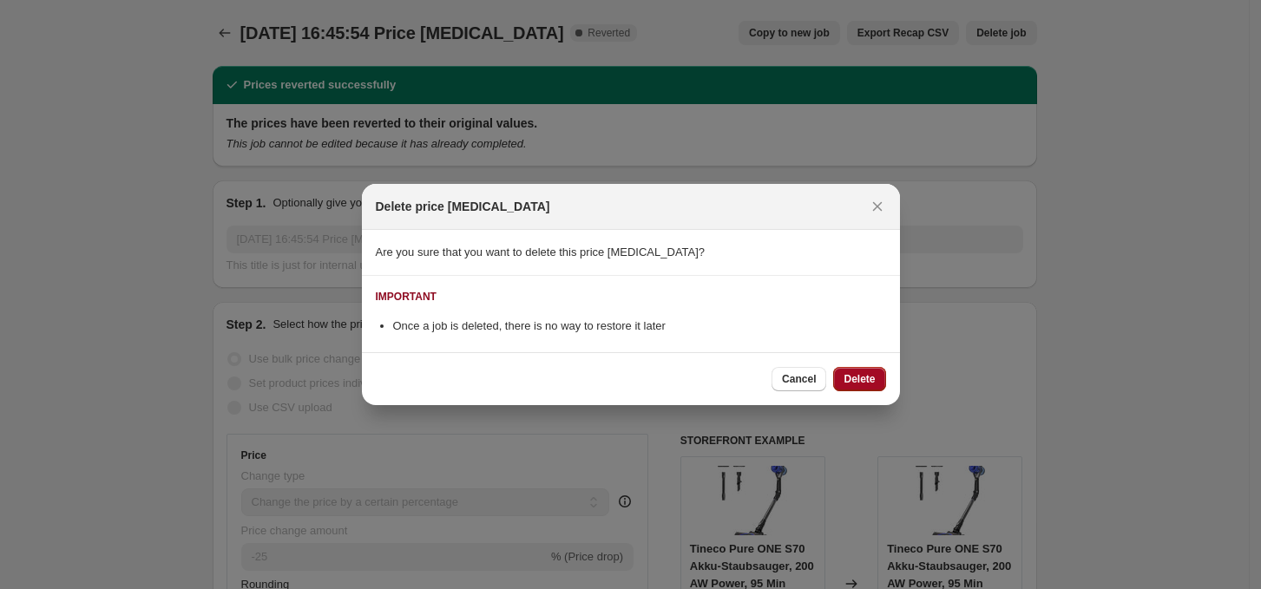
click at [859, 380] on span "Delete" at bounding box center [858, 379] width 31 height 14
